Goal: Task Accomplishment & Management: Manage account settings

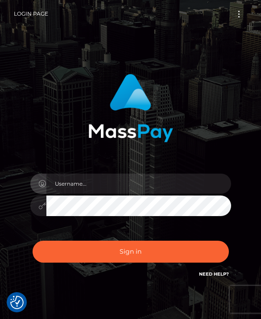
scroll to position [105, 0]
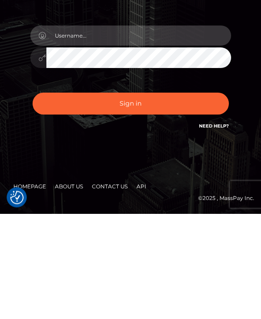
type input "tiagoraye61@gmail.com"
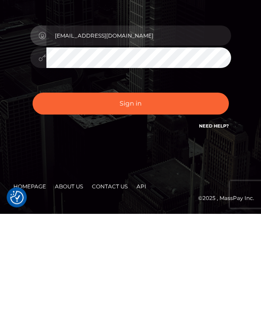
scroll to position [42, 0]
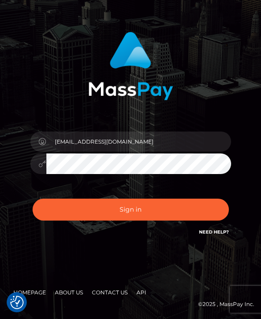
click at [176, 201] on button "Sign in" at bounding box center [131, 209] width 197 height 22
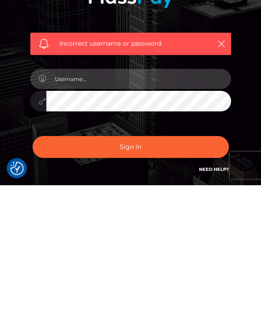
click at [100, 203] on input "text" at bounding box center [138, 213] width 185 height 20
type input "[EMAIL_ADDRESS][DOMAIN_NAME]"
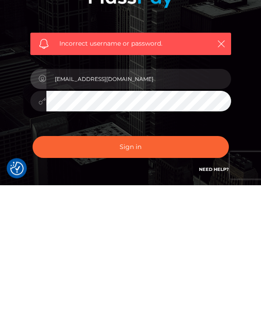
scroll to position [71, 0]
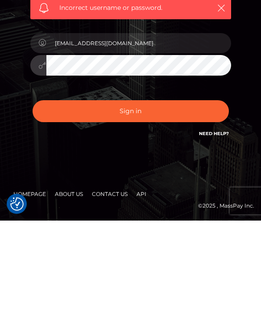
click at [157, 198] on button "Sign in" at bounding box center [131, 209] width 197 height 22
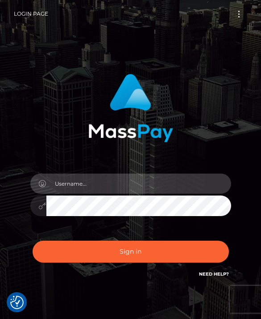
click at [180, 185] on input "text" at bounding box center [138, 183] width 185 height 20
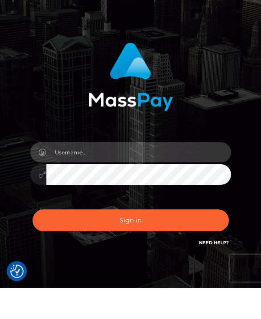
type input "tiagoraye61@gmail.com"
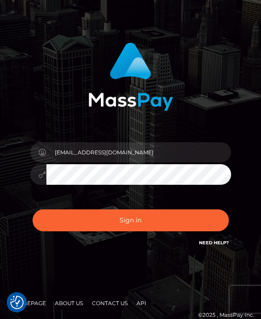
scroll to position [30, 0]
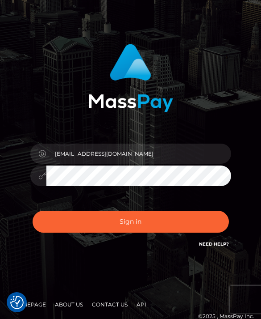
click at [162, 219] on button "Sign in" at bounding box center [131, 221] width 197 height 22
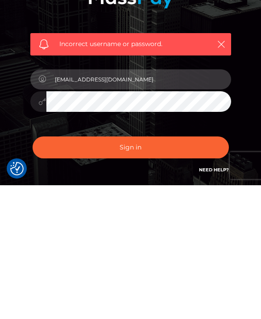
type input "[EMAIL_ADDRESS][DOMAIN_NAME]"
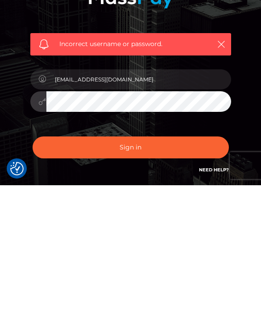
click at [130, 270] on button "Sign in" at bounding box center [131, 281] width 197 height 22
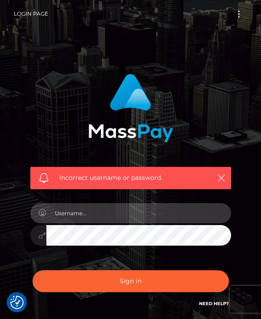
scroll to position [43, 0]
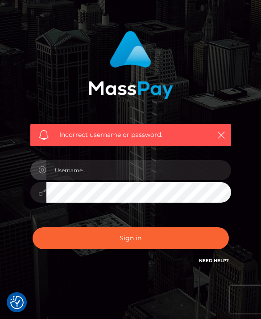
click at [217, 257] on link "Need Help?" at bounding box center [214, 260] width 30 height 6
click at [219, 139] on icon "button" at bounding box center [221, 134] width 9 height 9
click at [225, 134] on icon "button" at bounding box center [221, 134] width 9 height 9
click at [217, 136] on icon "button" at bounding box center [221, 134] width 9 height 9
click at [216, 135] on button "button" at bounding box center [221, 134] width 11 height 11
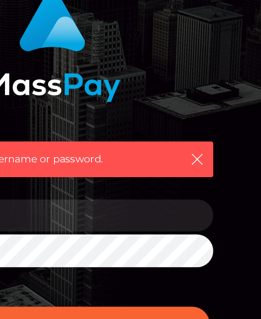
click at [216, 129] on button "button" at bounding box center [221, 134] width 11 height 11
click at [217, 130] on icon "button" at bounding box center [221, 134] width 9 height 9
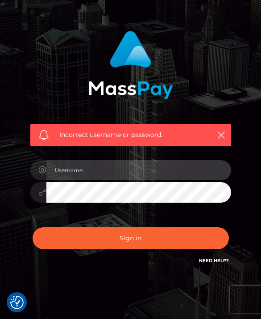
click at [97, 169] on input "text" at bounding box center [138, 170] width 185 height 20
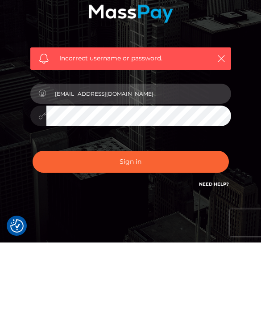
type input "tiagoraye61@gmail.com"
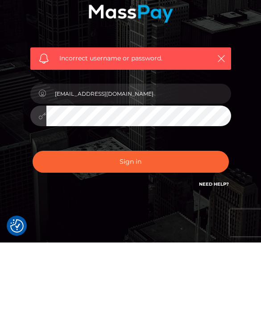
click at [130, 227] on button "Sign in" at bounding box center [131, 238] width 197 height 22
